Goal: Book appointment/travel/reservation

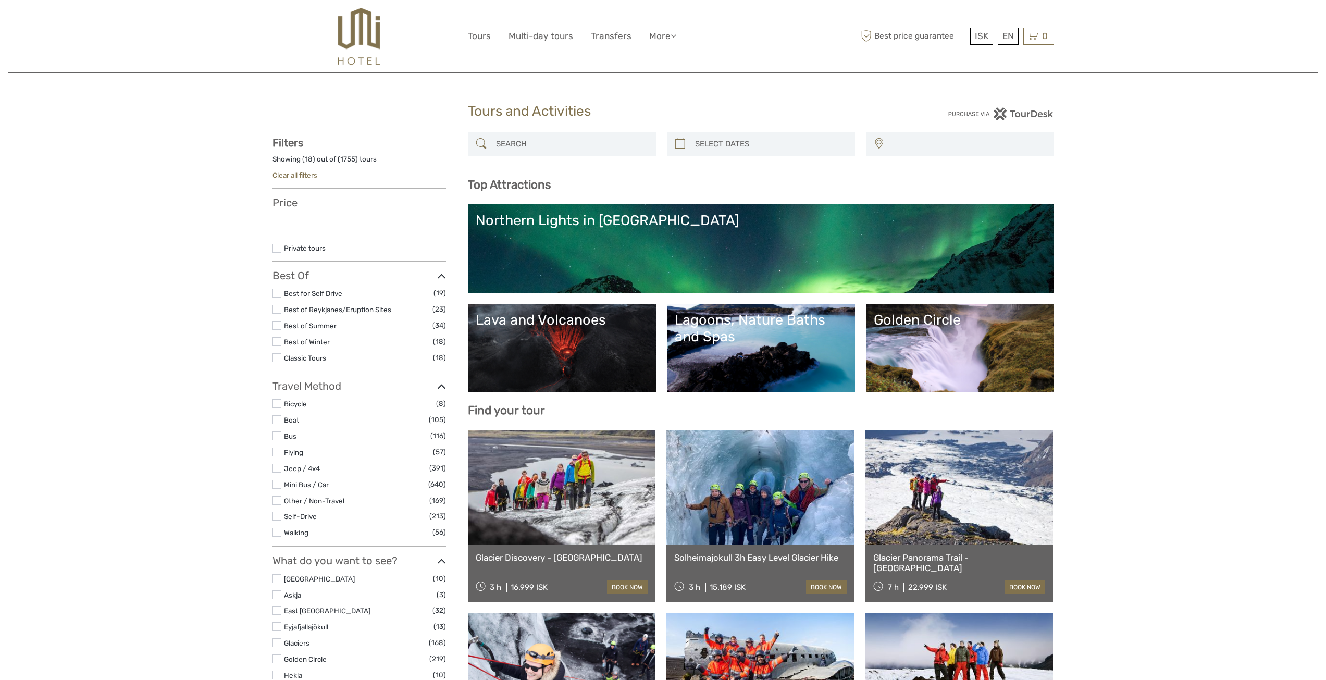
select select
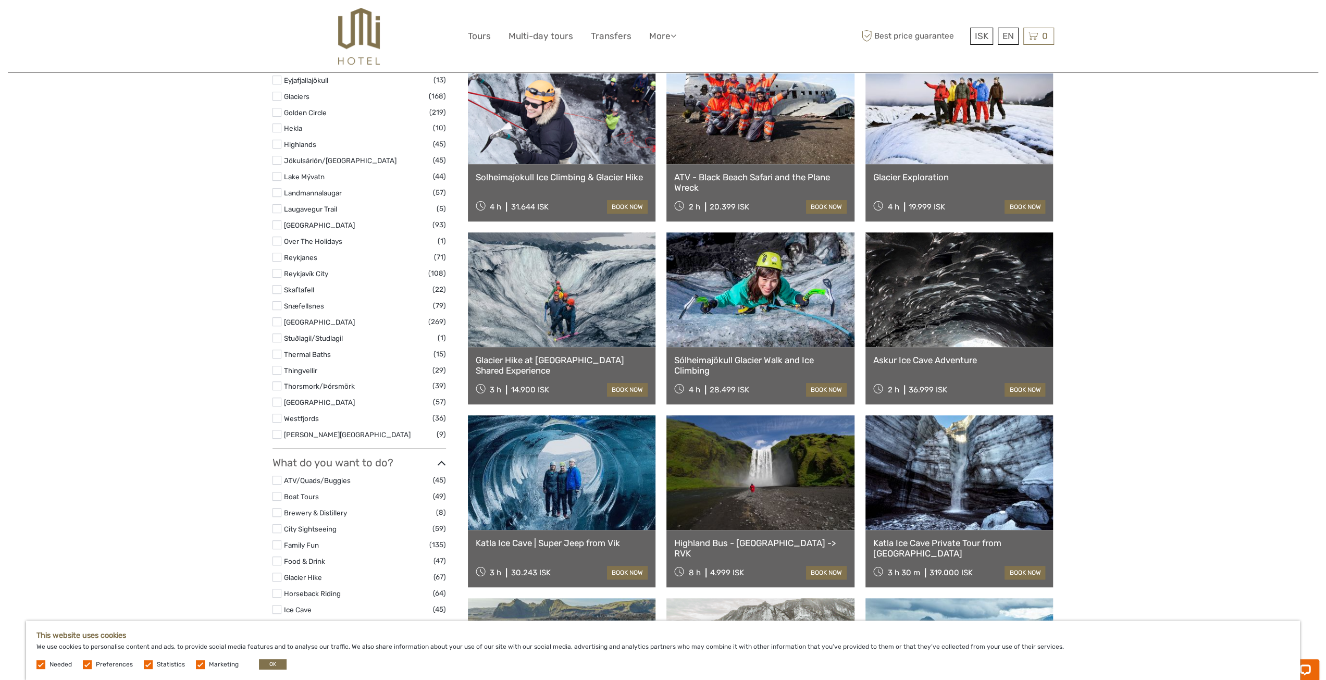
scroll to position [1042, 0]
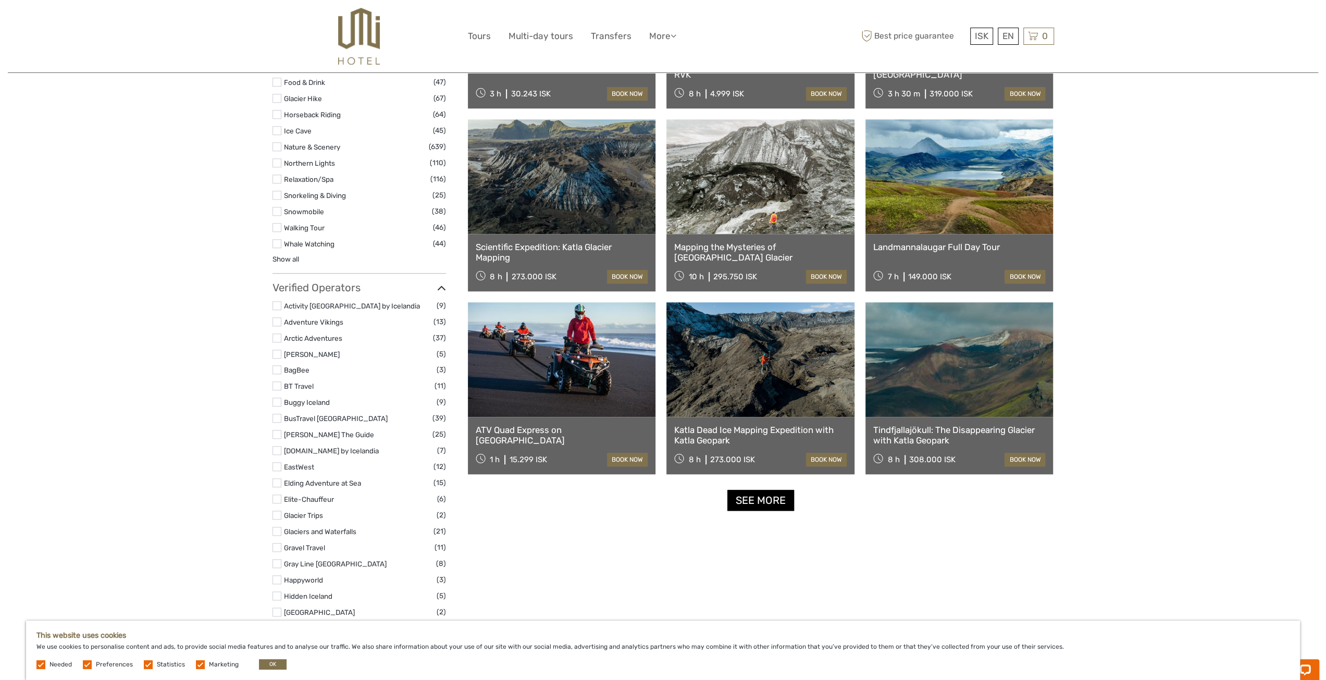
click at [756, 504] on link "See more" at bounding box center [760, 500] width 67 height 21
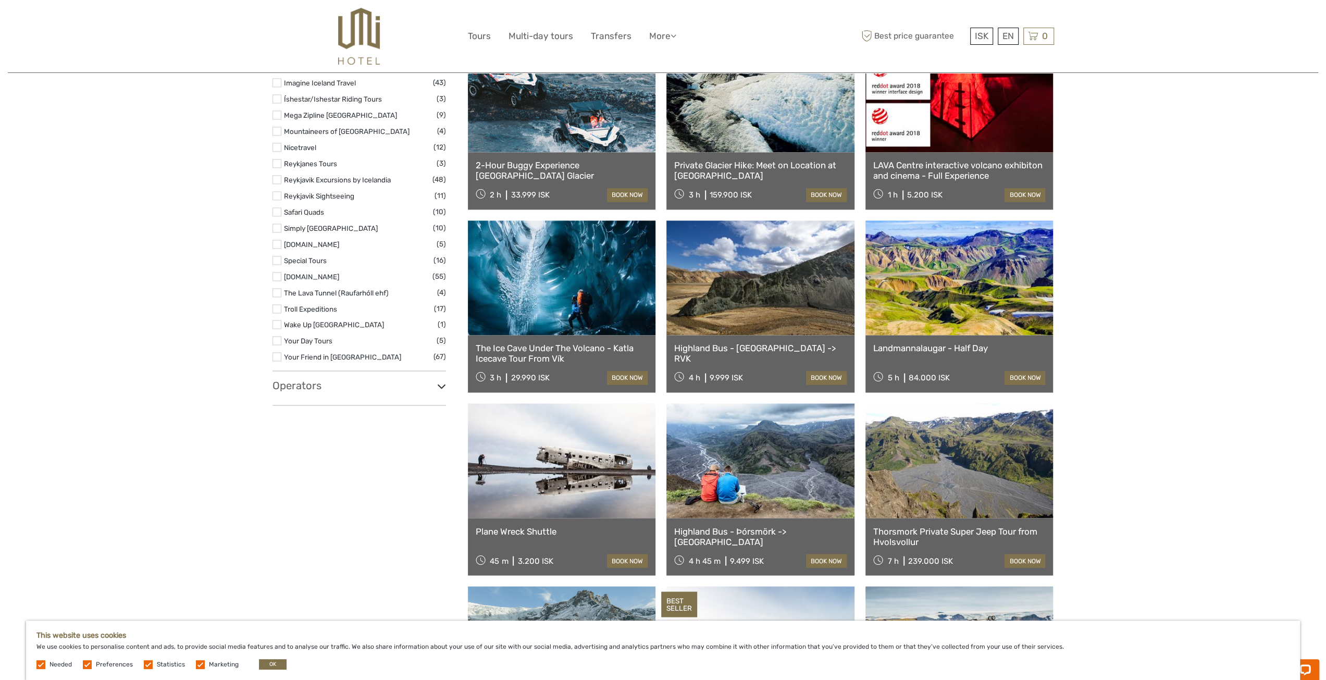
scroll to position [1608, 0]
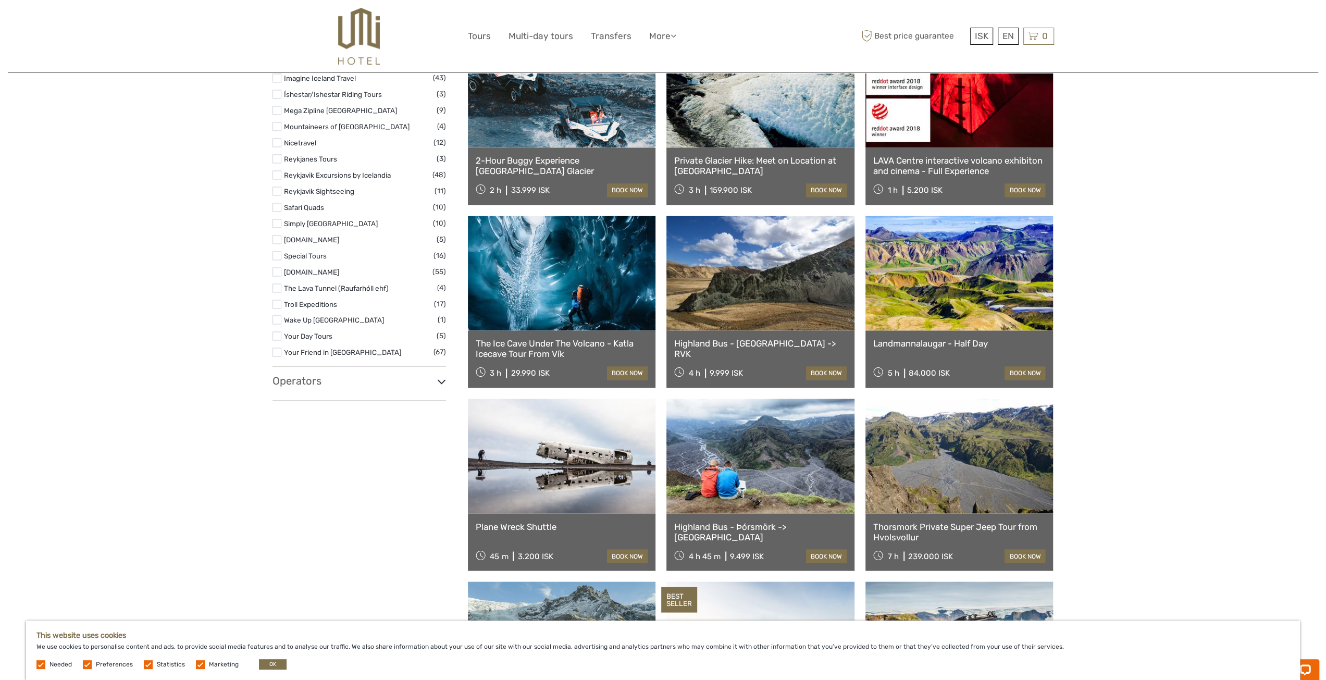
click at [743, 123] on link at bounding box center [760, 90] width 188 height 115
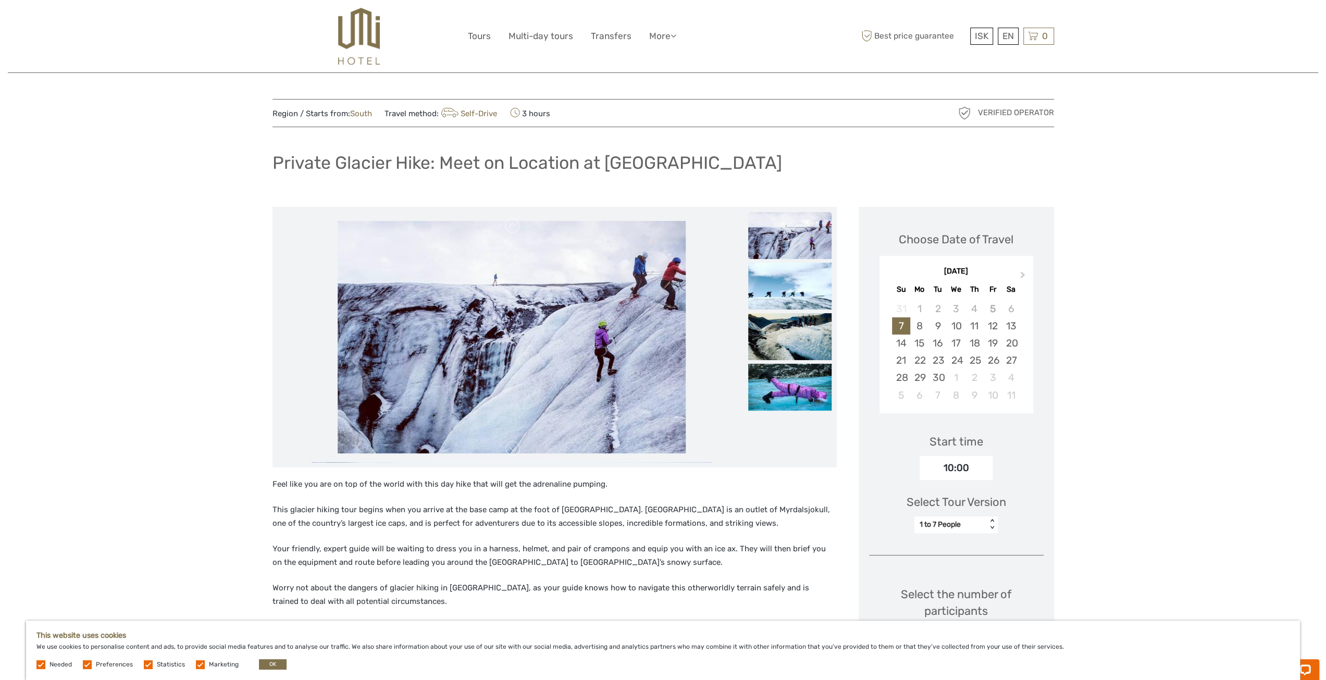
click at [291, 529] on div "Feel like you are on top of the world with this day hike that will get the adre…" at bounding box center [555, 684] width 564 height 413
